Goal: Information Seeking & Learning: Learn about a topic

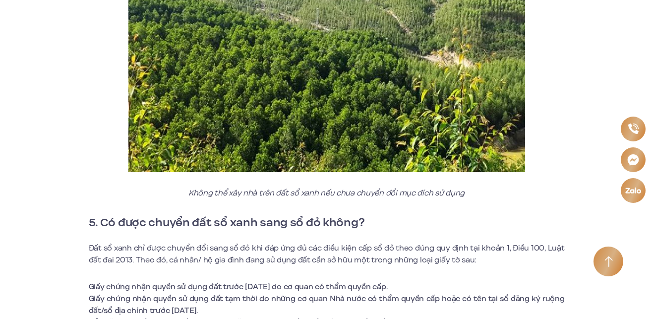
scroll to position [2975, 0]
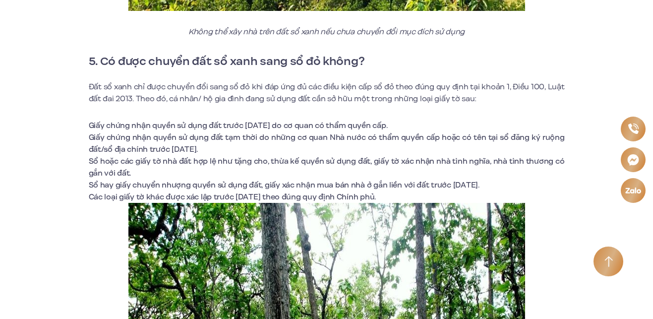
drag, startPoint x: 90, startPoint y: 124, endPoint x: 423, endPoint y: 121, distance: 332.7
click at [423, 121] on li "Giấy chứng nhận quyền sử dụng đất trước [DATE] do cơ quan có thẩm quyền cấp." at bounding box center [327, 125] width 476 height 12
copy li "Giấy chứng nhận quyền sử dụng đất trước [DATE] do cơ quan có thẩm quyền cấp."
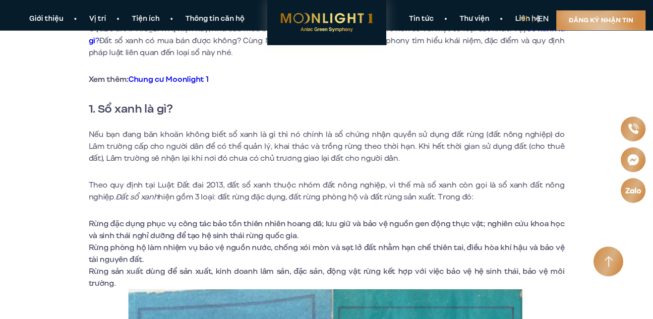
scroll to position [297, 0]
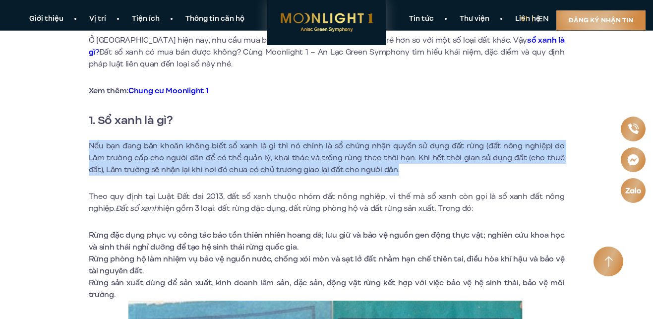
drag, startPoint x: 88, startPoint y: 145, endPoint x: 391, endPoint y: 168, distance: 303.8
copy p "Nếu bạn đang băn khoăn không biết sổ xanh là gì thì nó chính là sổ chứng nhận q…"
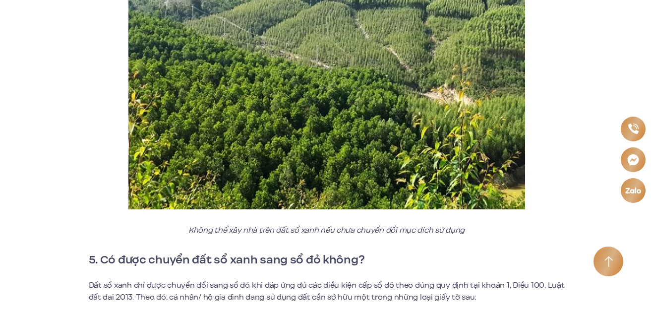
scroll to position [2975, 0]
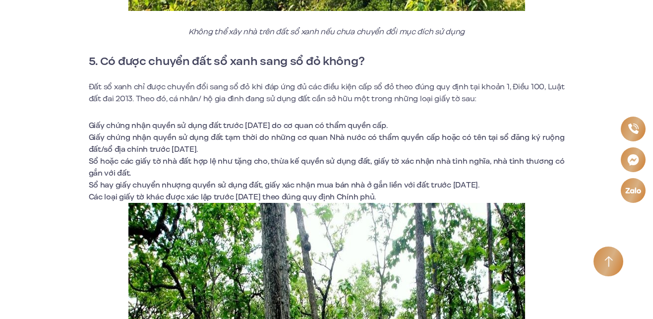
drag, startPoint x: 89, startPoint y: 85, endPoint x: 441, endPoint y: 192, distance: 368.6
click at [441, 192] on div "Ở [GEOGRAPHIC_DATA] hiện nay, nhu cầu mua bán loại đất sổ xanh nhiều hơn và rẻ …" at bounding box center [327, 13] width 476 height 5313
click at [441, 192] on li "Các loại giấy tờ khác được xác lập trước [DATE] theo đúng quy định Chính phủ." at bounding box center [327, 197] width 476 height 12
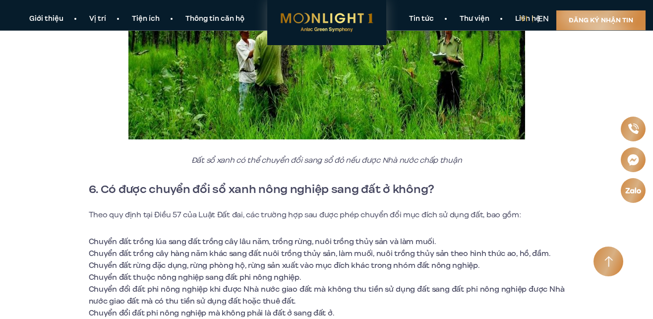
scroll to position [3322, 0]
